Goal: Information Seeking & Learning: Compare options

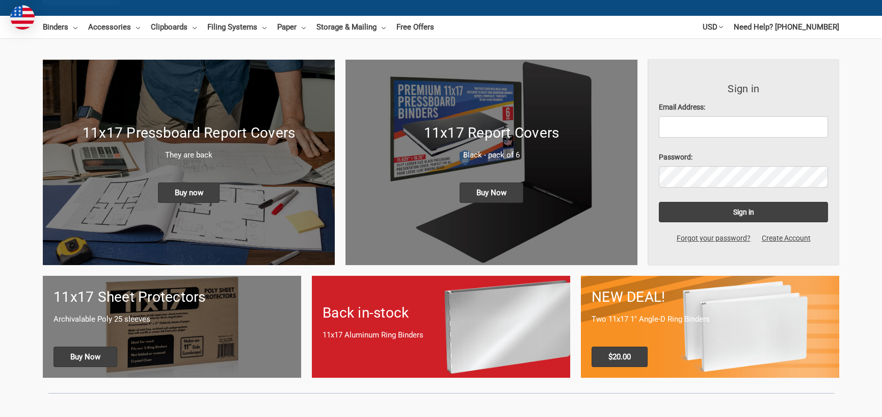
scroll to position [102, 0]
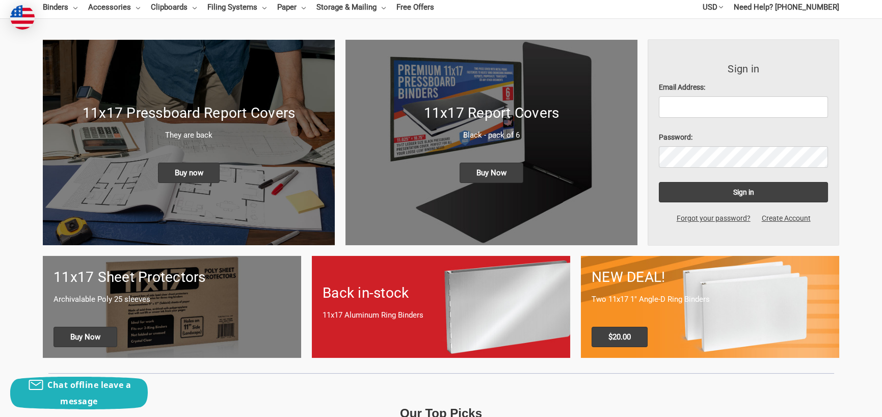
click at [483, 154] on div "11x17 Report Covers Black - pack of 6 Buy Now" at bounding box center [492, 142] width 292 height 101
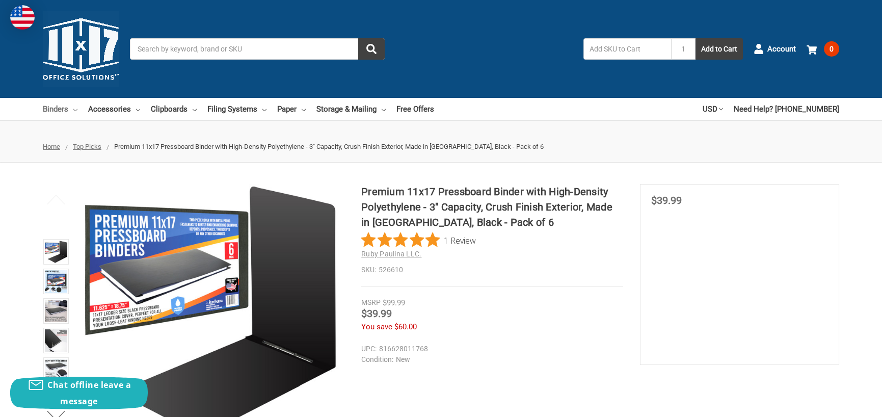
click at [59, 102] on link "Binders" at bounding box center [60, 109] width 35 height 22
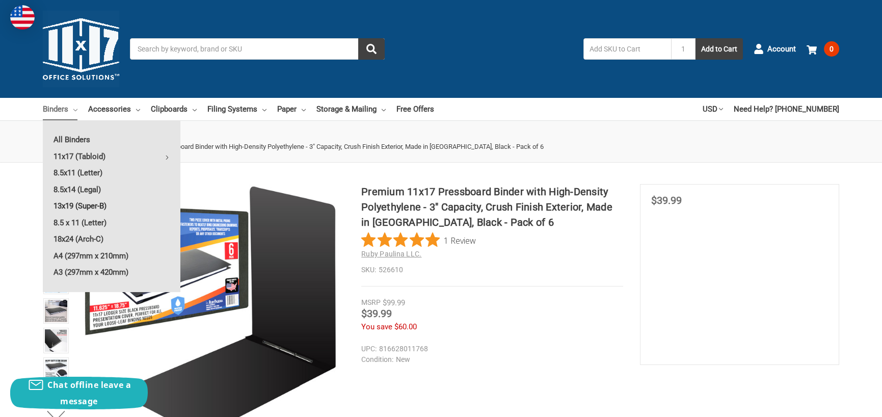
click at [77, 202] on link "13x19 (Super-B)" at bounding box center [111, 206] width 137 height 16
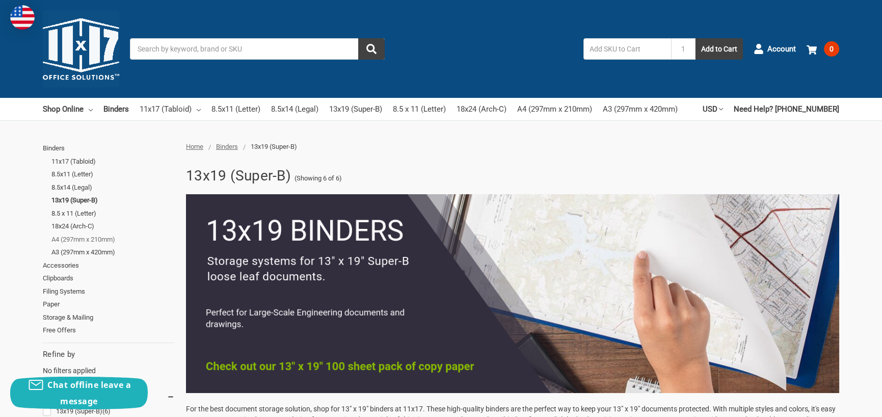
click at [76, 234] on link "A4 (297mm x 210mm)" at bounding box center [112, 239] width 123 height 13
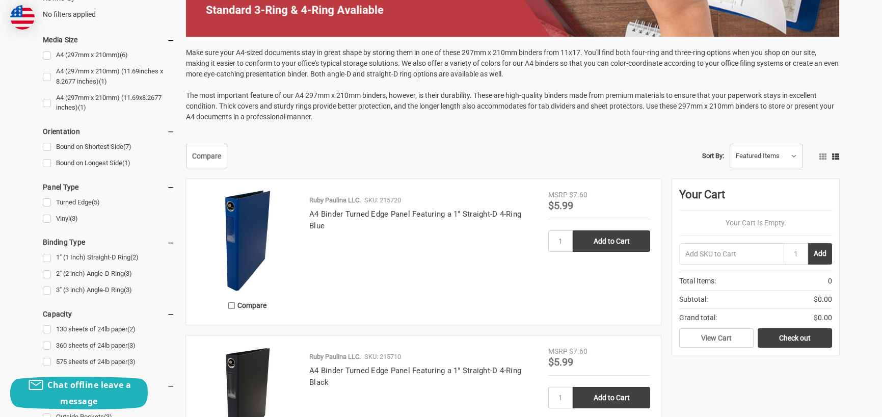
scroll to position [561, 0]
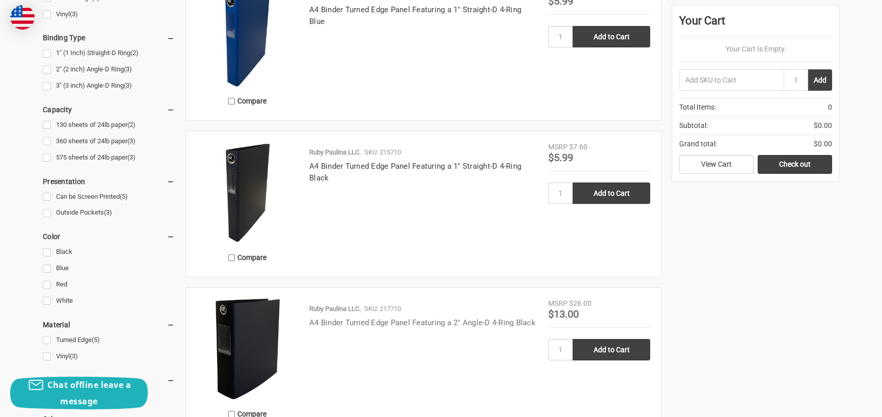
click at [345, 323] on link "A4 Binder Turned Edge Panel Featuring a 2" Angle-D 4-Ring Black" at bounding box center [422, 322] width 226 height 9
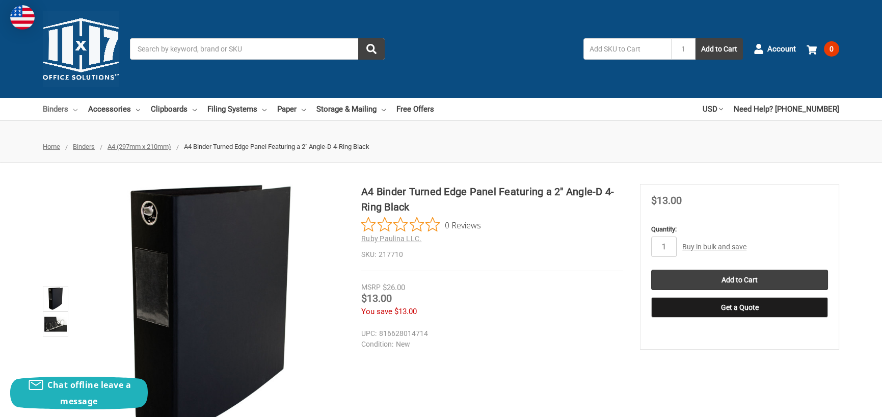
click at [60, 108] on link "Binders" at bounding box center [60, 109] width 35 height 22
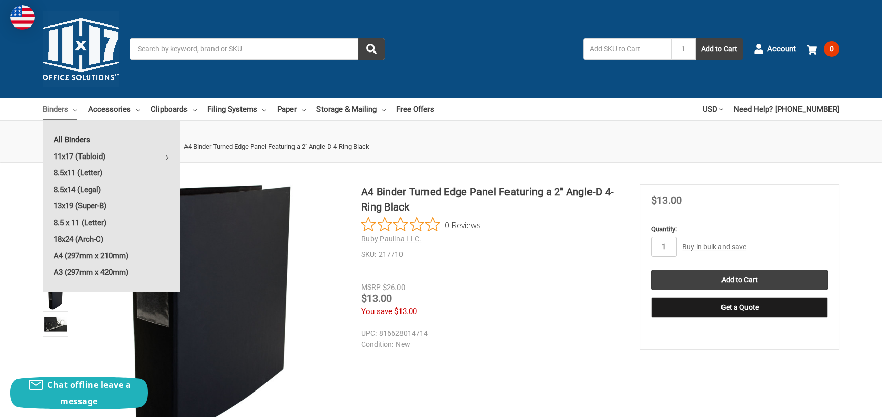
click at [65, 139] on link "All Binders" at bounding box center [111, 139] width 137 height 16
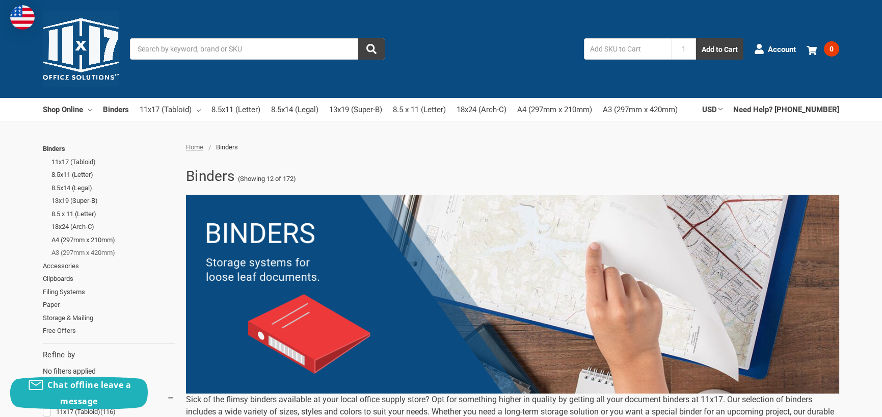
click at [93, 248] on link "A3 (297mm x 420mm)" at bounding box center [112, 252] width 123 height 13
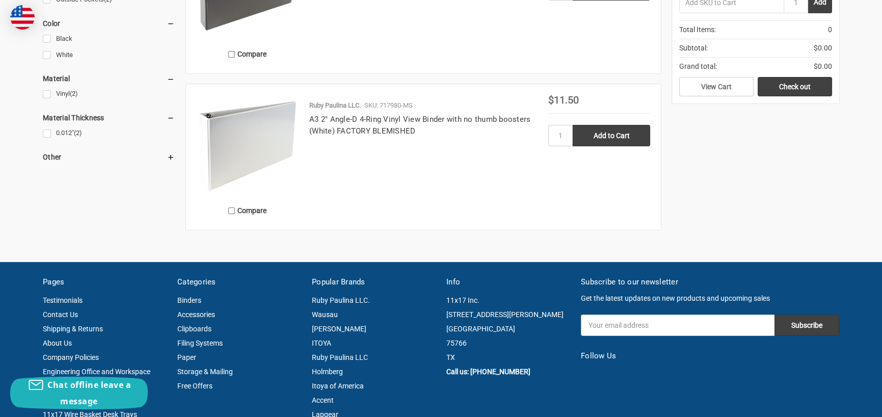
scroll to position [408, 0]
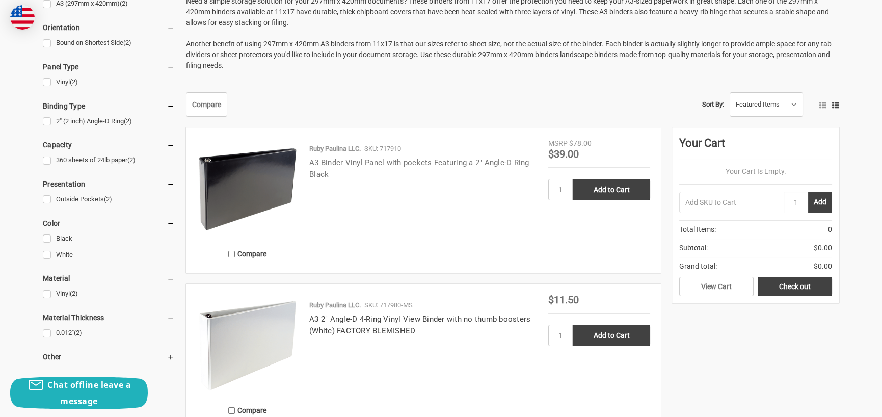
click at [401, 159] on link "A3 Binder Vinyl Panel with pockets Featuring a 2" Angle-D Ring Black" at bounding box center [419, 168] width 220 height 21
